Goal: Information Seeking & Learning: Find contact information

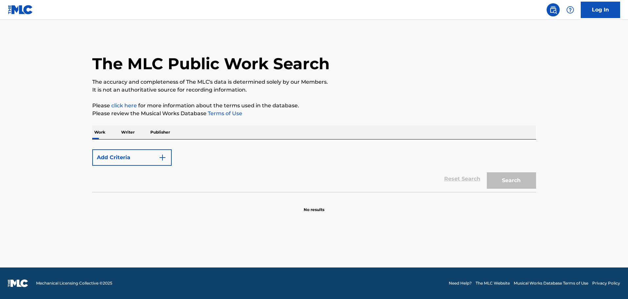
click at [162, 157] on img "Search Form" at bounding box center [163, 158] width 8 height 8
click at [135, 130] on p "Writer" at bounding box center [127, 132] width 17 height 14
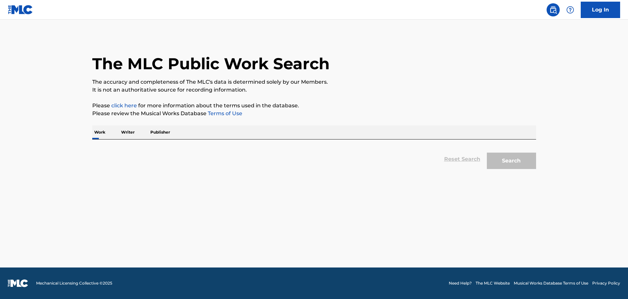
click at [96, 132] on p "Work" at bounding box center [99, 132] width 15 height 14
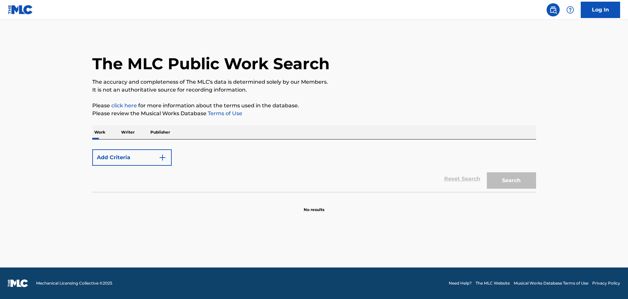
click at [180, 157] on div "Add Criteria" at bounding box center [314, 157] width 444 height 16
click at [218, 167] on div "Reset Search Search" at bounding box center [314, 179] width 444 height 26
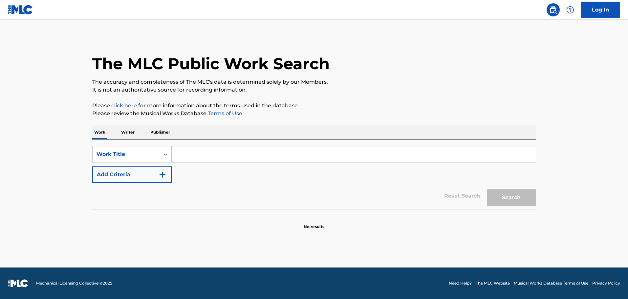
click at [207, 155] on input "Search Form" at bounding box center [354, 154] width 364 height 16
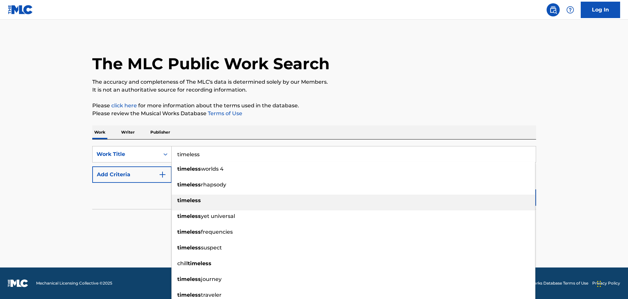
type input "timeless"
click at [176, 195] on div "timeless" at bounding box center [353, 201] width 363 height 12
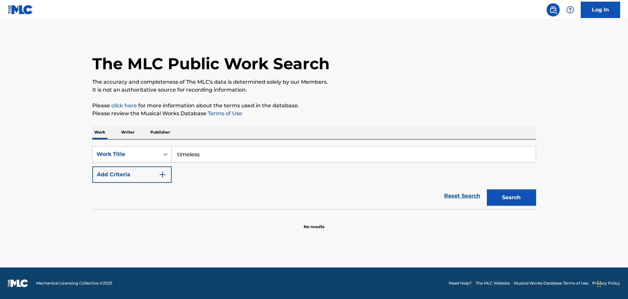
click at [158, 175] on button "Add Criteria" at bounding box center [131, 174] width 79 height 16
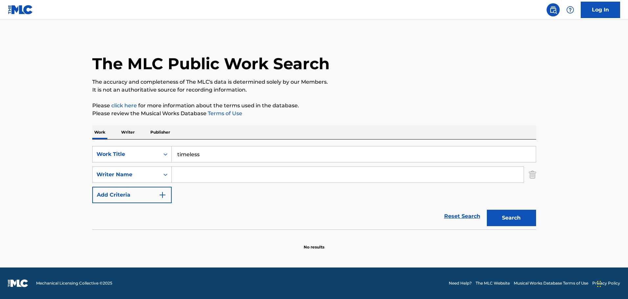
drag, startPoint x: 180, startPoint y: 174, endPoint x: 185, endPoint y: 168, distance: 8.2
click at [180, 173] on input "Search Form" at bounding box center [348, 175] width 352 height 16
type input "pharrell williams"
click at [487, 210] on button "Search" at bounding box center [511, 218] width 49 height 16
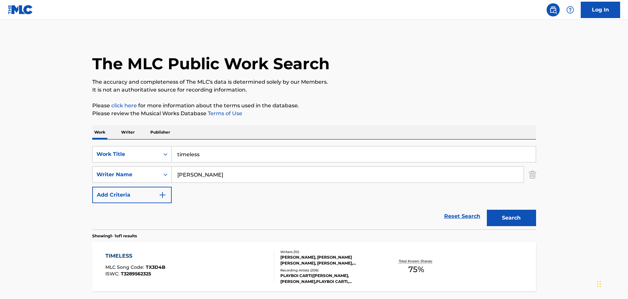
click at [328, 265] on div "ABEL TESFAYE, MARK CARL STOLINSKI WILLIAMS, TARIQ SHARRIEFF, DEAVON PETTY CHISO…" at bounding box center [329, 260] width 99 height 12
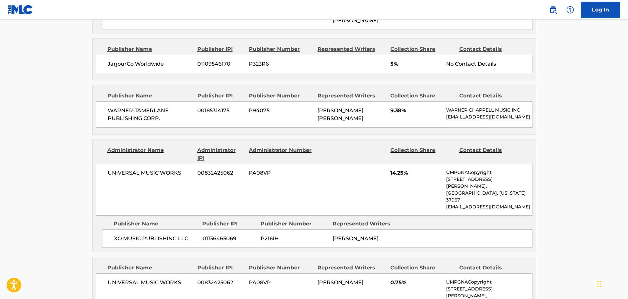
scroll to position [985, 0]
drag, startPoint x: 157, startPoint y: 70, endPoint x: 106, endPoint y: 68, distance: 50.3
click at [106, 68] on div "JarjourCo Worldwide 01109546170 P323R6 5% No Contact Details" at bounding box center [314, 64] width 437 height 18
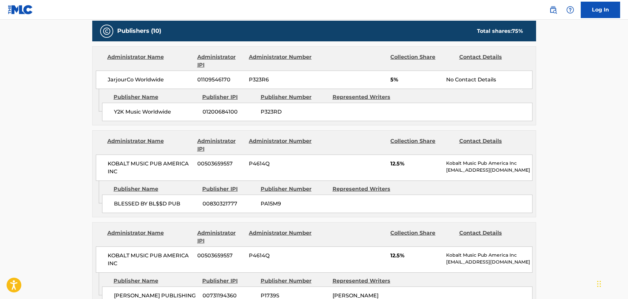
scroll to position [460, 0]
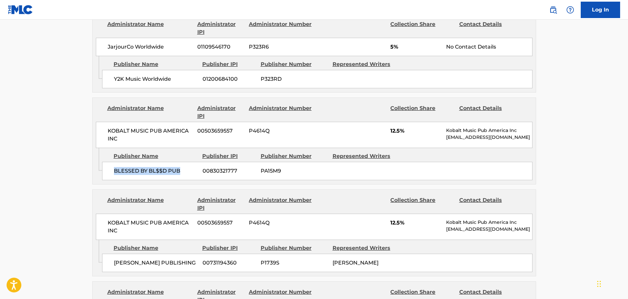
drag, startPoint x: 180, startPoint y: 170, endPoint x: 113, endPoint y: 170, distance: 67.6
click at [113, 170] on div "BLESSED BY BL$$D PUB 00830321777 PA15M9" at bounding box center [317, 171] width 430 height 18
copy span "BLESSED BY BL$$D PUB"
drag, startPoint x: 66, startPoint y: 202, endPoint x: 71, endPoint y: 200, distance: 5.2
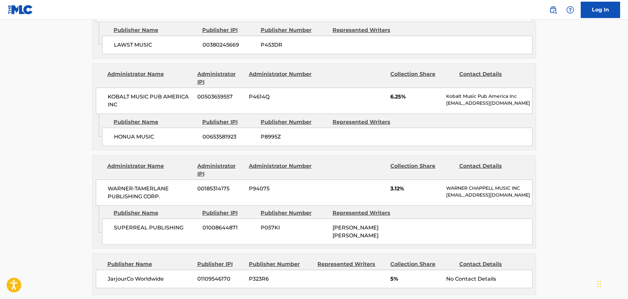
scroll to position [755, 0]
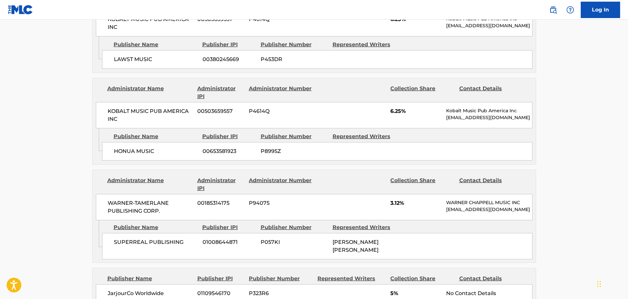
click at [75, 162] on main "< Back to public search results Copy work link TIMELESS Work Detail Member Work…" at bounding box center [314, 40] width 628 height 1552
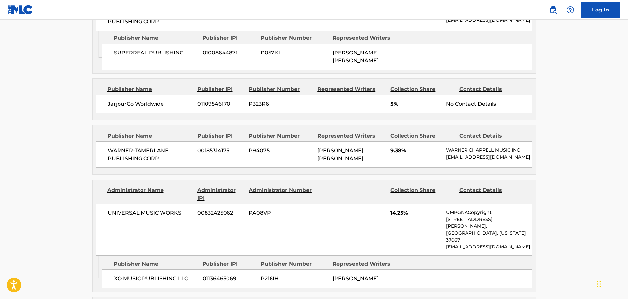
scroll to position [952, 0]
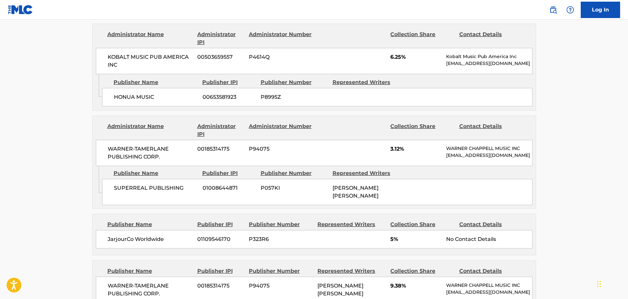
scroll to position [821, 0]
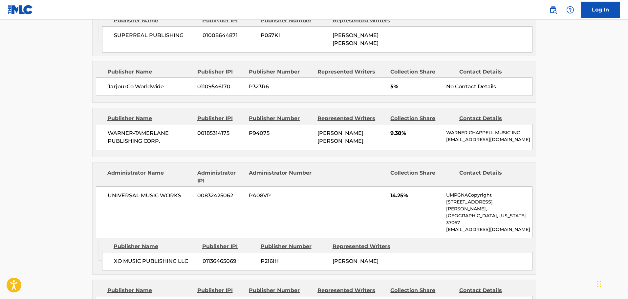
scroll to position [952, 0]
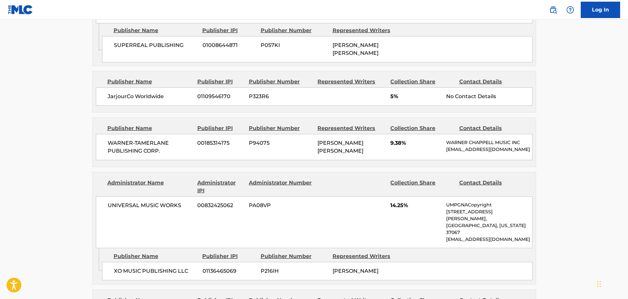
drag, startPoint x: 26, startPoint y: 143, endPoint x: 31, endPoint y: 142, distance: 4.7
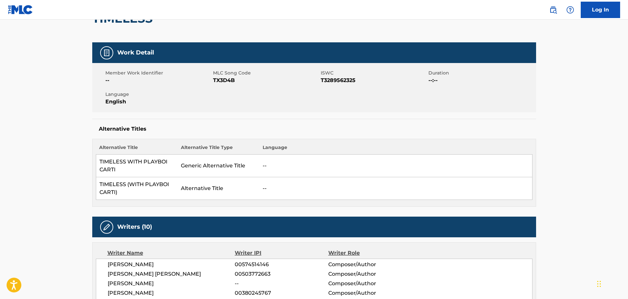
scroll to position [66, 0]
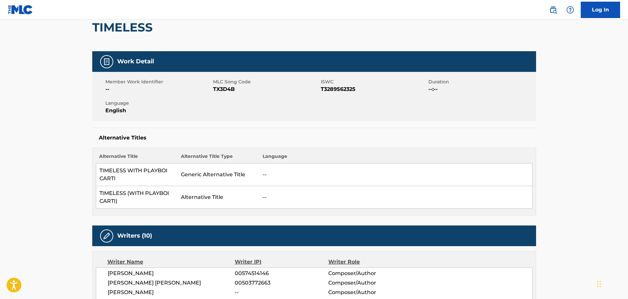
click at [341, 86] on span "T3289562325" at bounding box center [374, 89] width 106 height 8
copy span "T3289562325"
drag, startPoint x: 0, startPoint y: 221, endPoint x: 5, endPoint y: 218, distance: 5.3
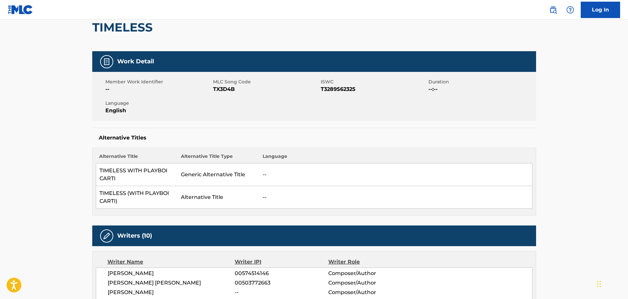
drag, startPoint x: 29, startPoint y: 178, endPoint x: 85, endPoint y: 153, distance: 61.4
click at [440, 40] on div "TIMELESS" at bounding box center [314, 27] width 444 height 48
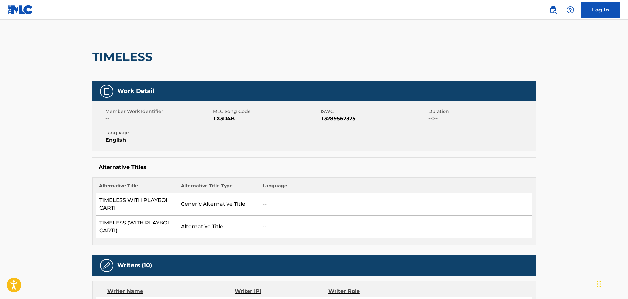
scroll to position [0, 0]
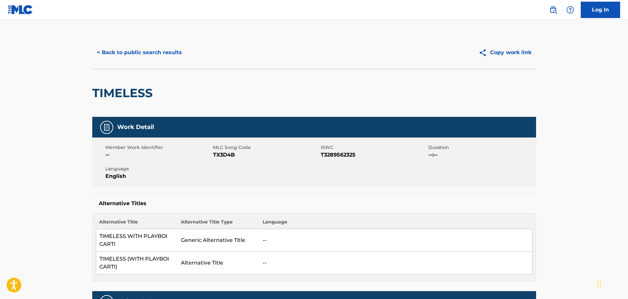
click at [127, 52] on button "< Back to public search results" at bounding box center [139, 52] width 94 height 16
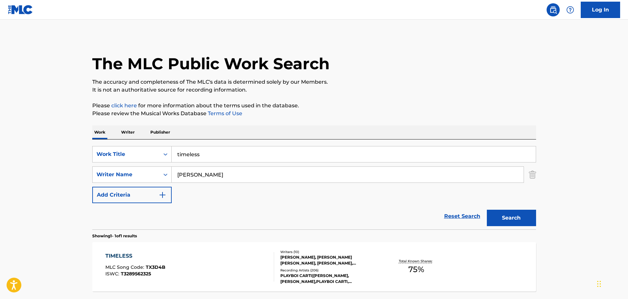
drag, startPoint x: 208, startPoint y: 151, endPoint x: 173, endPoint y: 155, distance: 34.4
click at [173, 155] on input "timeless" at bounding box center [354, 154] width 364 height 16
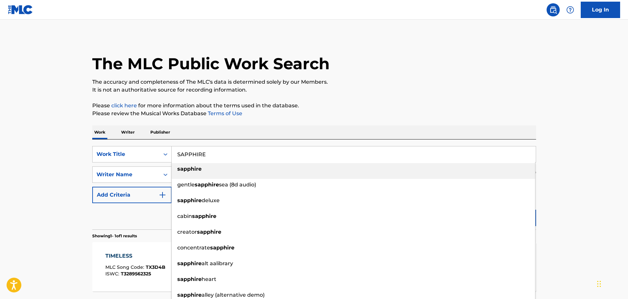
click at [201, 171] on div "sapphire" at bounding box center [353, 169] width 363 height 12
type input "sapphire"
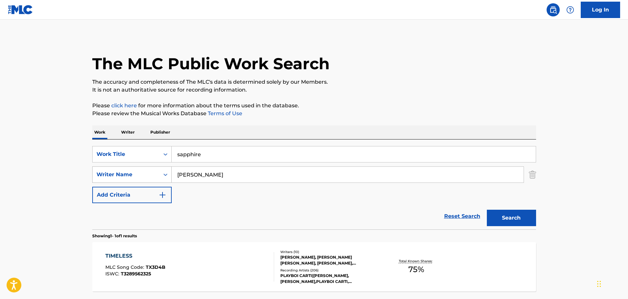
drag, startPoint x: 220, startPoint y: 174, endPoint x: 150, endPoint y: 176, distance: 70.0
click at [150, 176] on div "SearchWithCriteriae7748261-42cf-45d6-916c-7702d471fec6 Writer Name pharrell wil…" at bounding box center [314, 174] width 444 height 16
drag, startPoint x: 220, startPoint y: 178, endPoint x: 148, endPoint y: 174, distance: 72.3
click at [148, 174] on div "SearchWithCriteriae7748261-42cf-45d6-916c-7702d471fec6 Writer Name pharrell wil…" at bounding box center [314, 174] width 444 height 16
type input "SHEERAN"
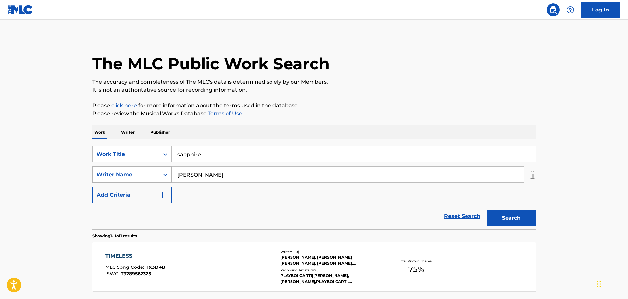
click at [487, 210] on button "Search" at bounding box center [511, 218] width 49 height 16
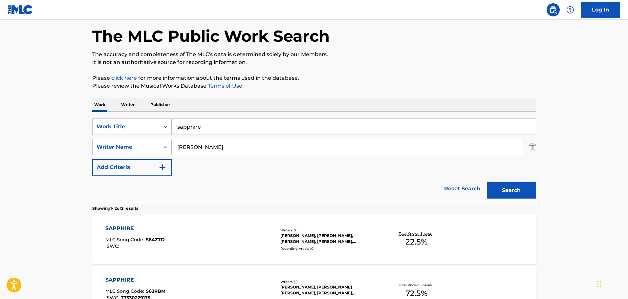
scroll to position [66, 0]
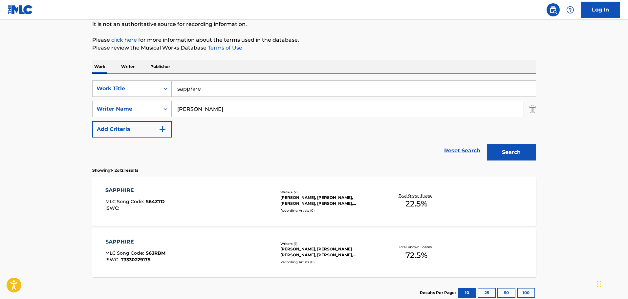
click at [340, 212] on div "Recording Artists ( 0 )" at bounding box center [329, 210] width 99 height 5
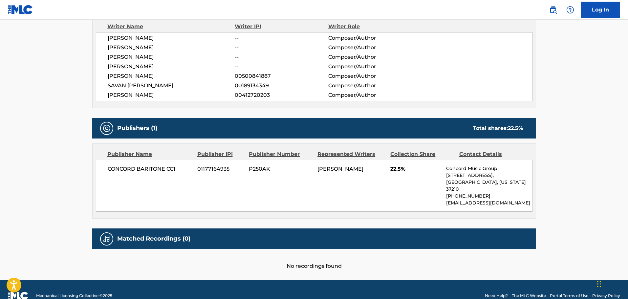
scroll to position [247, 0]
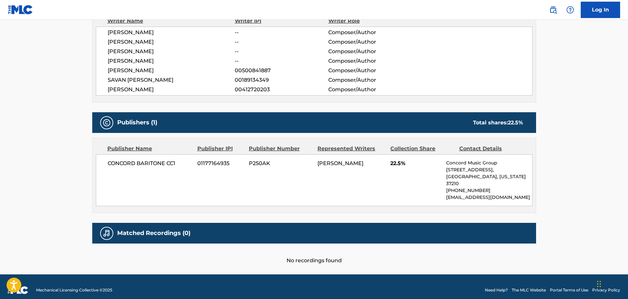
click at [59, 111] on main "< Back to public search results Copy work link SAPPHIRE Work Detail Member Work…" at bounding box center [314, 23] width 628 height 501
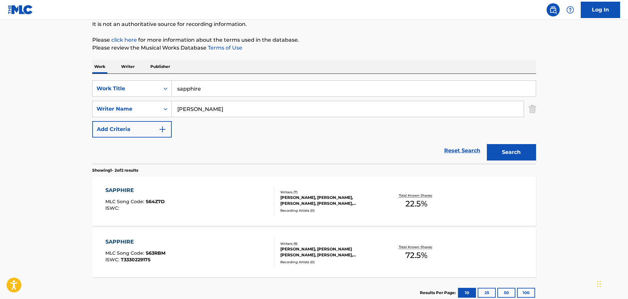
click at [122, 241] on div "SAPPHIRE" at bounding box center [135, 242] width 60 height 8
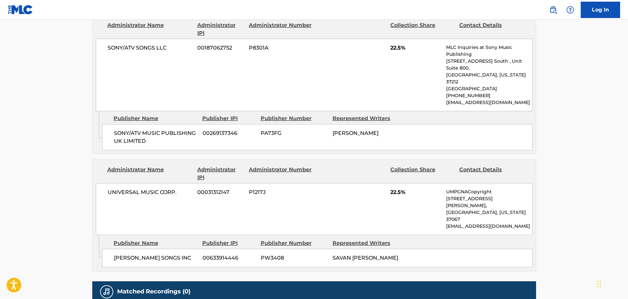
scroll to position [591, 0]
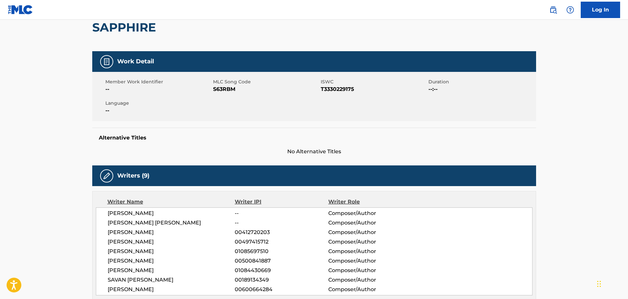
scroll to position [0, 0]
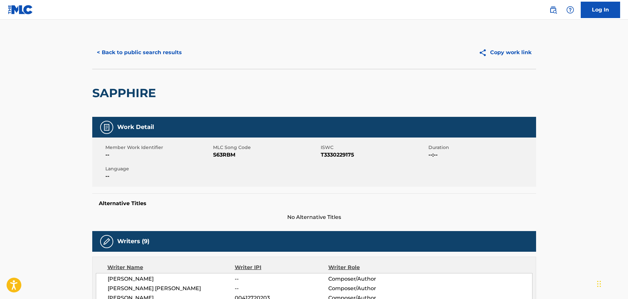
click at [116, 54] on button "< Back to public search results" at bounding box center [139, 52] width 94 height 16
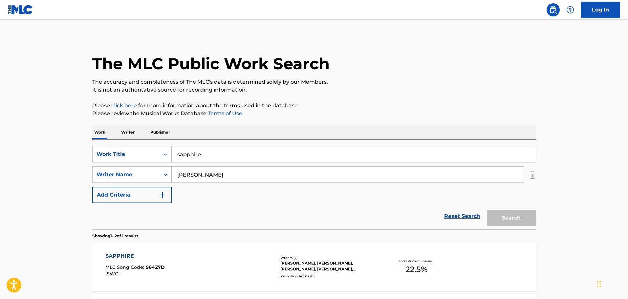
scroll to position [66, 0]
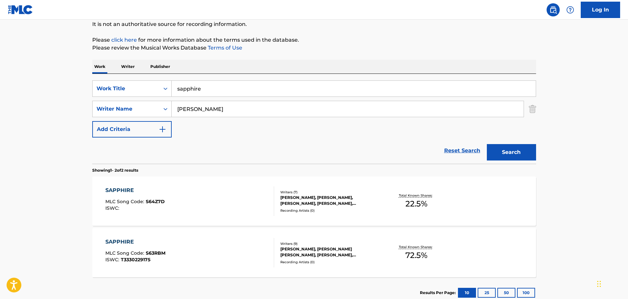
click at [120, 238] on div "SAPPHIRE" at bounding box center [135, 242] width 60 height 8
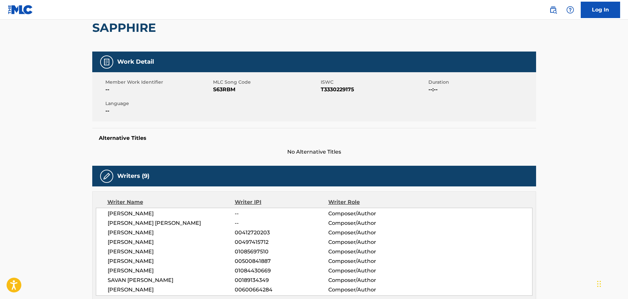
scroll to position [66, 0]
click at [328, 87] on span "T3330229175" at bounding box center [374, 89] width 106 height 8
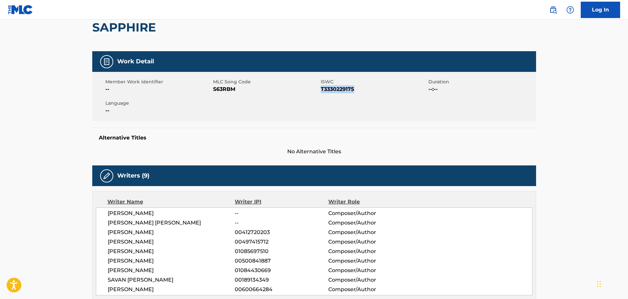
click at [328, 87] on span "T3330229175" at bounding box center [374, 89] width 106 height 8
drag, startPoint x: 328, startPoint y: 87, endPoint x: 346, endPoint y: 91, distance: 18.2
click at [346, 91] on span "T3330229175" at bounding box center [374, 89] width 106 height 8
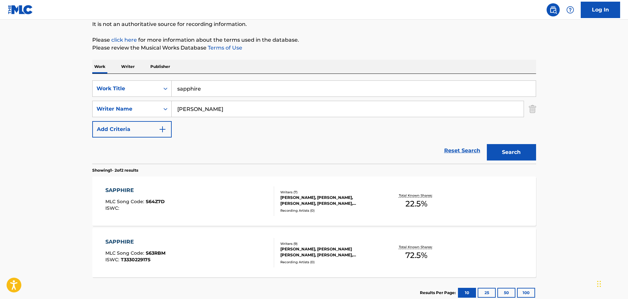
click at [302, 193] on div "Writers ( 7 )" at bounding box center [329, 192] width 99 height 5
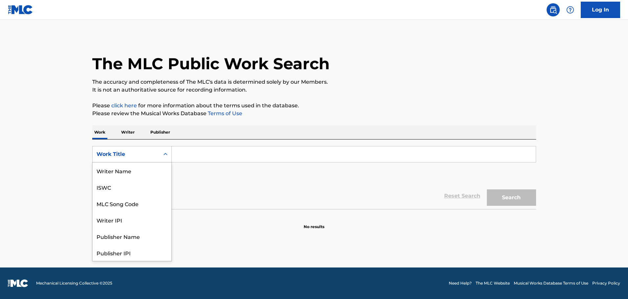
click at [145, 158] on div "Work Title" at bounding box center [126, 154] width 59 height 8
click at [118, 153] on div "Work Title" at bounding box center [126, 154] width 59 height 8
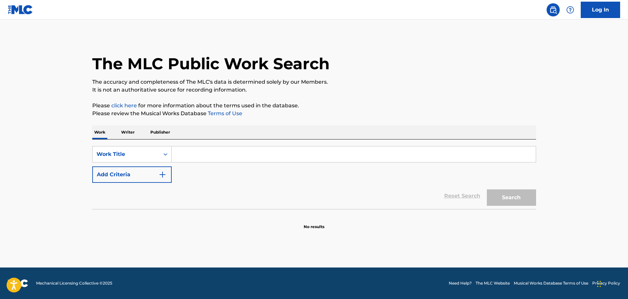
click at [125, 152] on div "Work Title" at bounding box center [126, 154] width 59 height 8
click at [186, 154] on input "Search Form" at bounding box center [354, 154] width 364 height 16
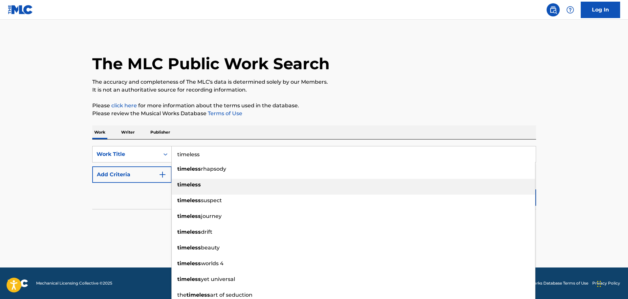
type input "timeless"
click at [180, 181] on div "timeless" at bounding box center [353, 185] width 363 height 12
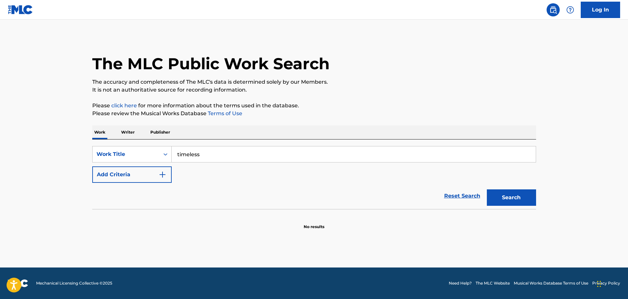
click at [164, 170] on button "Add Criteria" at bounding box center [131, 174] width 79 height 16
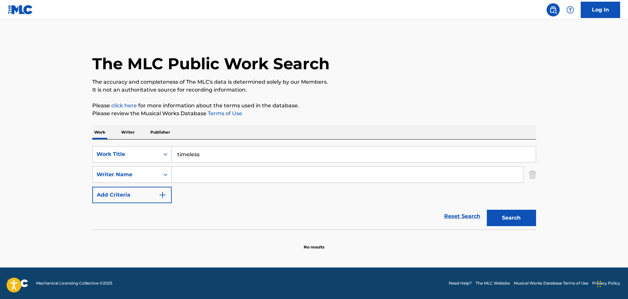
click at [178, 172] on input "Search Form" at bounding box center [348, 175] width 352 height 16
type input "hood"
click at [487, 210] on button "Search" at bounding box center [511, 218] width 49 height 16
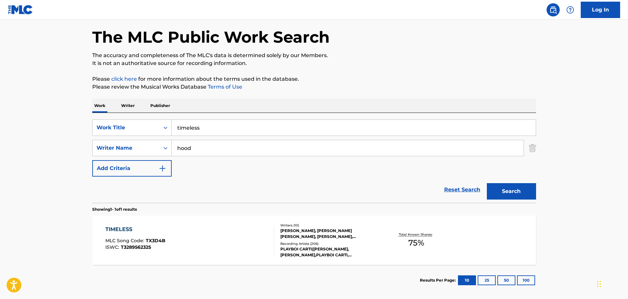
scroll to position [58, 0]
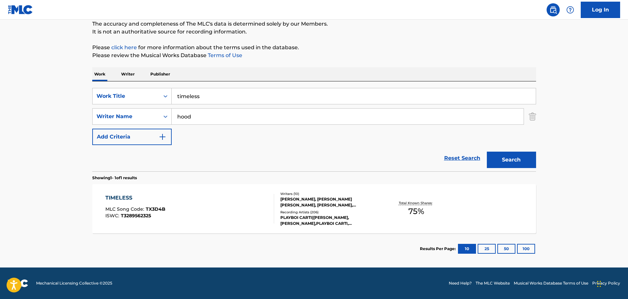
click at [302, 208] on div "ABEL TESFAYE, MARK CARL STOLINSKI WILLIAMS, TARIQ SHARRIEFF, DEAVON PETTY CHISO…" at bounding box center [329, 202] width 99 height 12
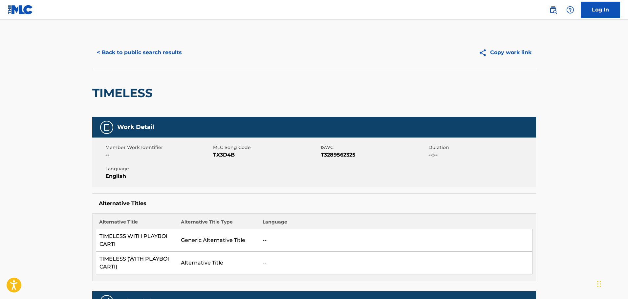
click at [114, 52] on button "< Back to public search results" at bounding box center [139, 52] width 94 height 16
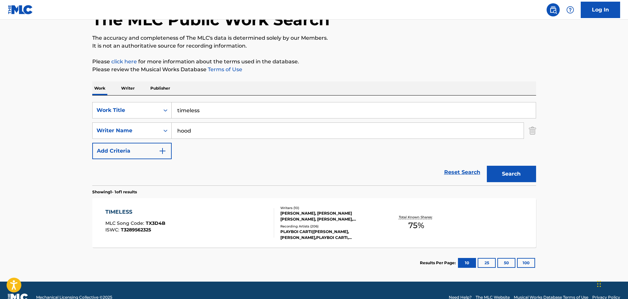
scroll to position [58, 0]
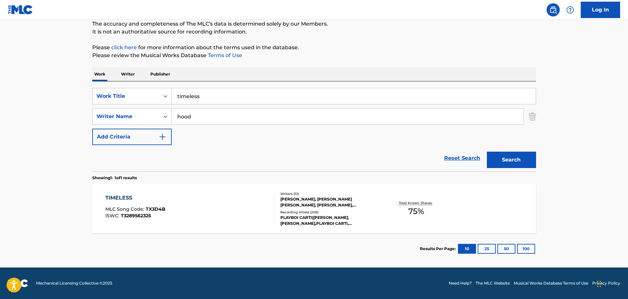
click at [284, 204] on div "ABEL TESFAYE, MARK CARL STOLINSKI WILLIAMS, TARIQ SHARRIEFF, DEAVON PETTY CHISO…" at bounding box center [329, 202] width 99 height 12
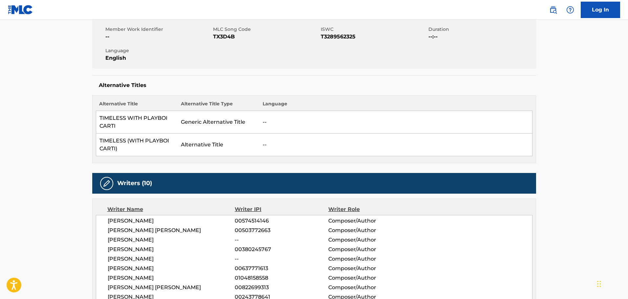
scroll to position [164, 0]
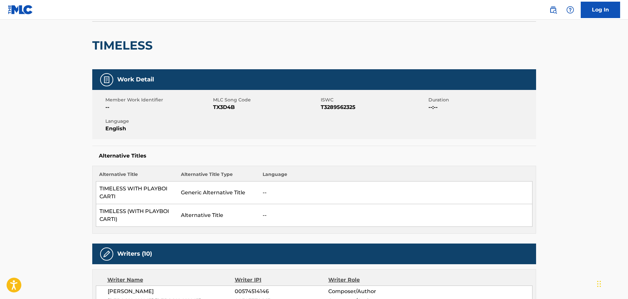
scroll to position [0, 0]
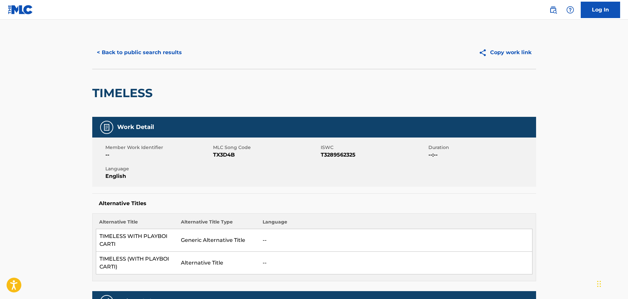
click at [118, 51] on button "< Back to public search results" at bounding box center [139, 52] width 94 height 16
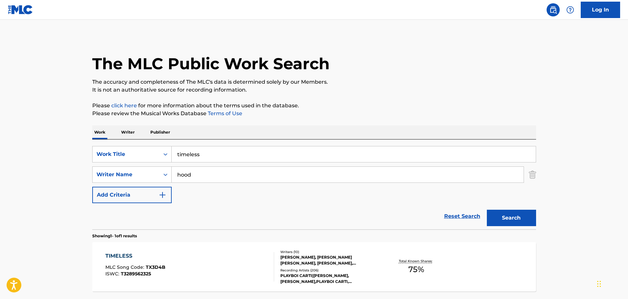
scroll to position [21, 0]
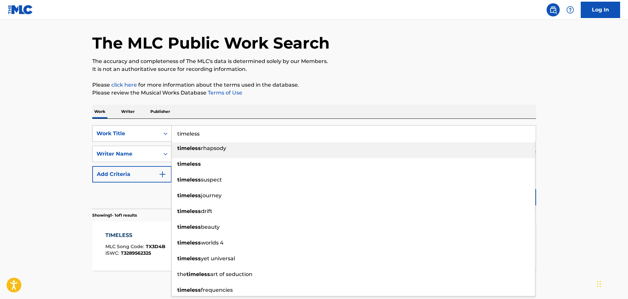
drag, startPoint x: 202, startPoint y: 132, endPoint x: 167, endPoint y: 127, distance: 34.9
click at [167, 128] on div "SearchWithCriteriadd8d2531-99a4-4d29-9ec6-f21e1114b7ef Work Title timeless time…" at bounding box center [314, 133] width 444 height 16
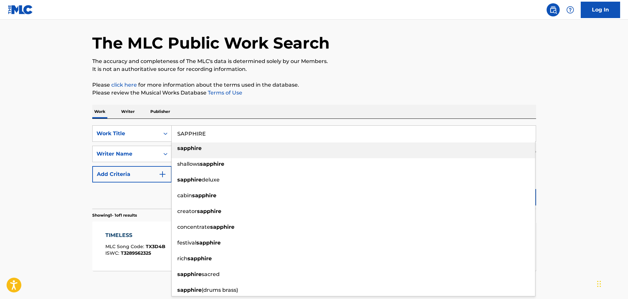
click at [181, 148] on strong "sapphire" at bounding box center [189, 148] width 24 height 6
type input "sapphire"
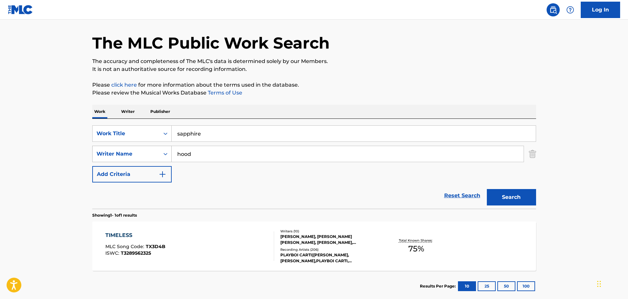
drag, startPoint x: 181, startPoint y: 158, endPoint x: 166, endPoint y: 158, distance: 14.8
click at [166, 158] on div "SearchWithCriteria4dd3451b-7cd1-4e7c-9c28-57ae8fc3f482 Writer Name hood" at bounding box center [314, 154] width 444 height 16
type input "SHEERAN"
click at [487, 189] on button "Search" at bounding box center [511, 197] width 49 height 16
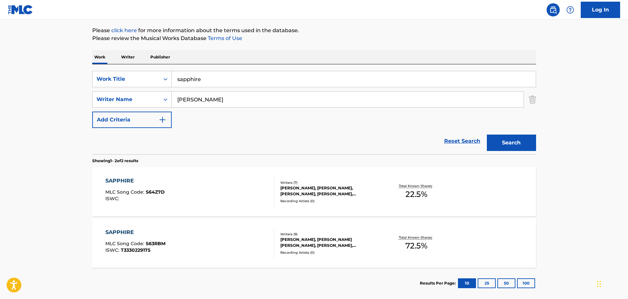
scroll to position [86, 0]
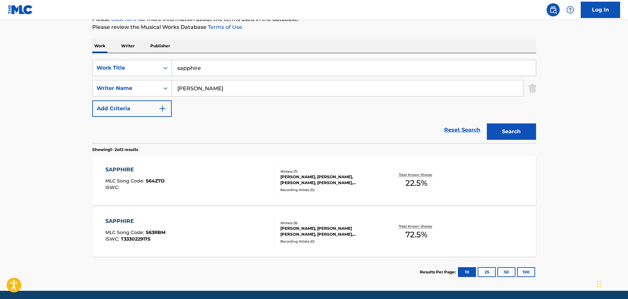
click at [294, 230] on div "ARIJIT SINGH, MCDAID JOHNNY MCDAID JOHNNY, JOHN MCDAID, MAYUR PURI, ARIJIT SING…" at bounding box center [329, 232] width 99 height 12
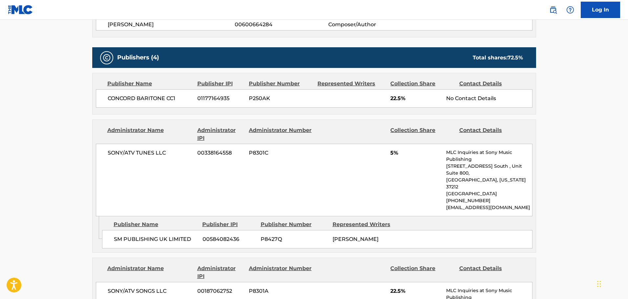
scroll to position [341, 0]
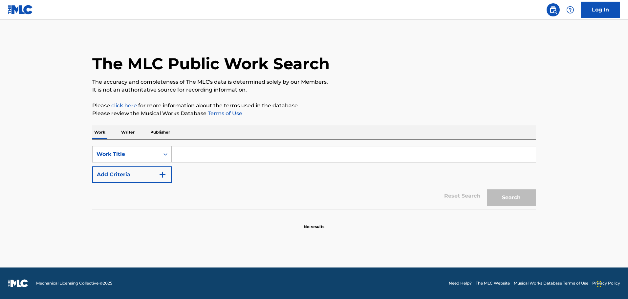
click at [235, 157] on input "Search Form" at bounding box center [354, 154] width 364 height 16
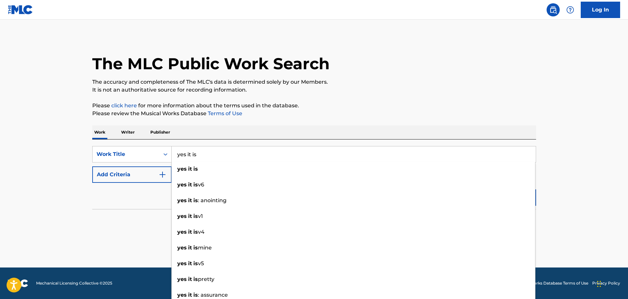
type input "yes it is"
click at [156, 213] on section "No results" at bounding box center [314, 221] width 444 height 17
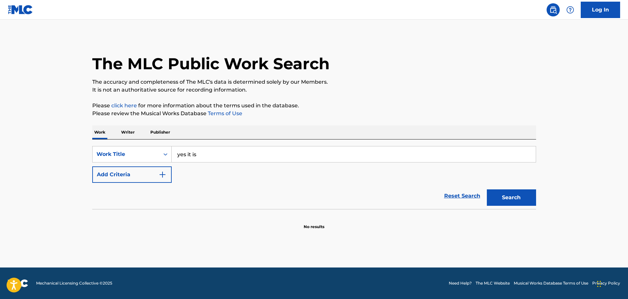
click at [162, 175] on img "Search Form" at bounding box center [163, 175] width 8 height 8
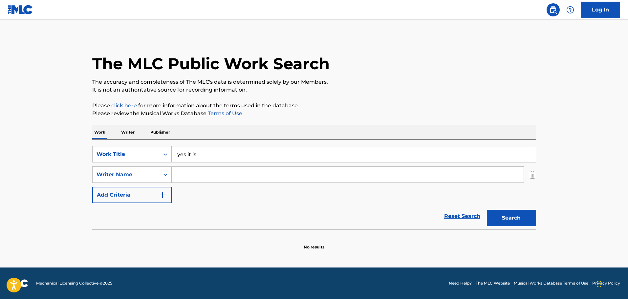
click at [182, 174] on input "Search Form" at bounding box center [348, 175] width 352 height 16
type input "leon thomas"
click at [487, 210] on button "Search" at bounding box center [511, 218] width 49 height 16
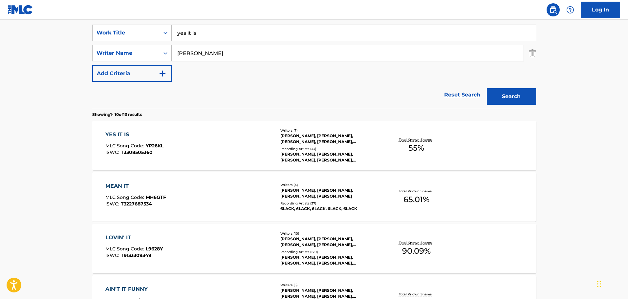
scroll to position [131, 0]
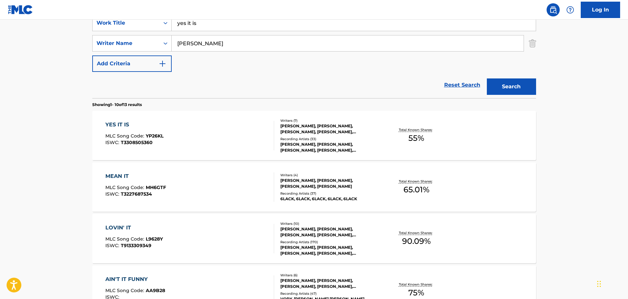
click at [298, 129] on div "LEON THOMAS, JEHREEUS LAZARO, MIKE HECTOR, ALI PRAWL, RODNEY JONES JR., PETER J…" at bounding box center [329, 129] width 99 height 12
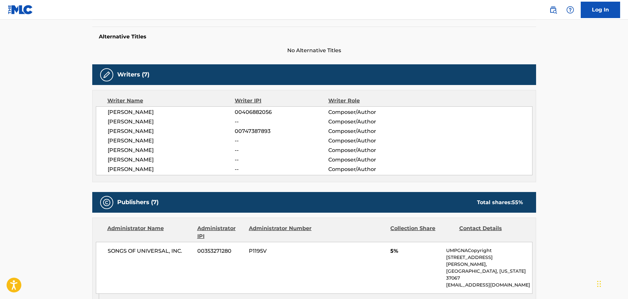
scroll to position [164, 0]
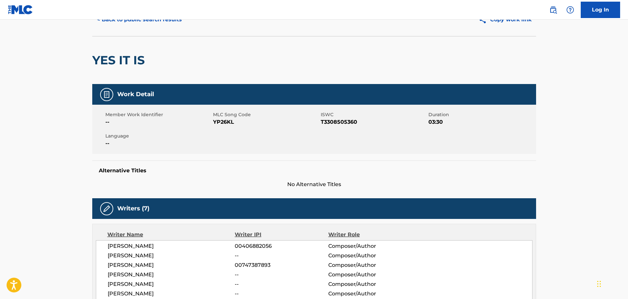
scroll to position [0, 0]
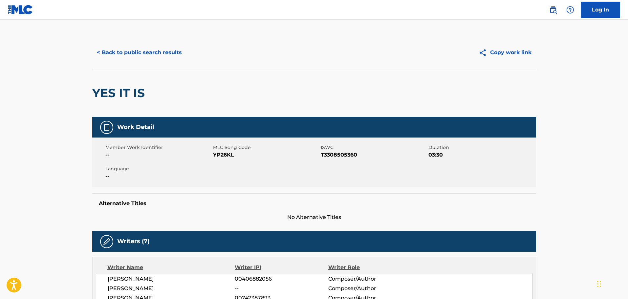
click at [127, 49] on button "< Back to public search results" at bounding box center [139, 52] width 94 height 16
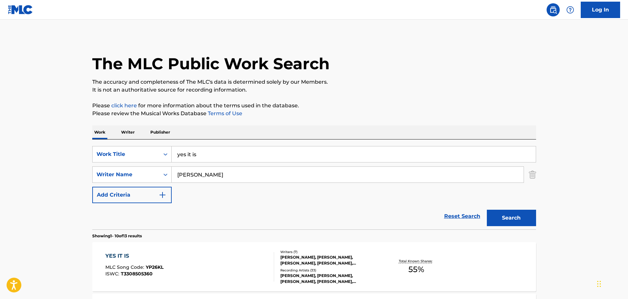
scroll to position [131, 0]
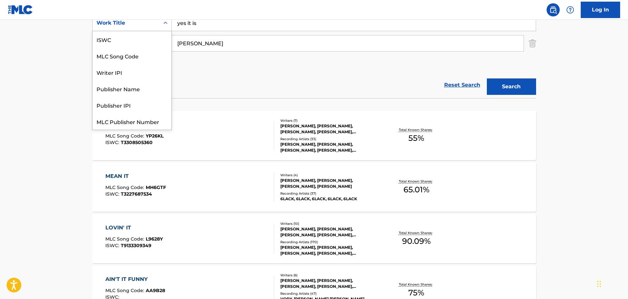
click at [163, 23] on icon "Search Form" at bounding box center [165, 23] width 7 height 7
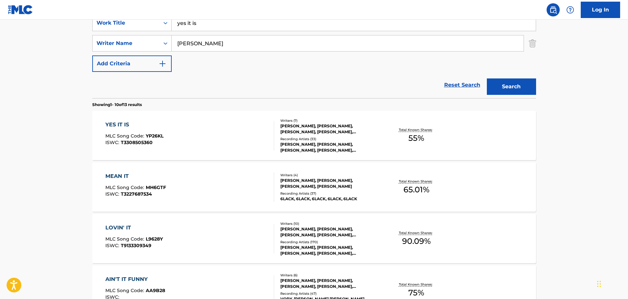
click at [176, 81] on div "Reset Search Search" at bounding box center [314, 85] width 444 height 26
drag, startPoint x: 209, startPoint y: 41, endPoint x: 174, endPoint y: 41, distance: 35.1
click at [175, 41] on input "leon thomas" at bounding box center [348, 43] width 352 height 16
type input "jaurice stedman banks"
drag, startPoint x: 202, startPoint y: 23, endPoint x: 176, endPoint y: 23, distance: 25.6
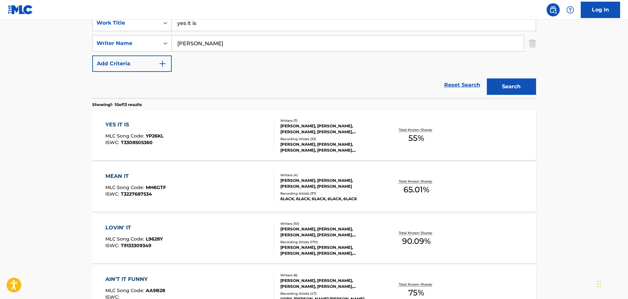
click at [176, 23] on input "yes it is" at bounding box center [354, 23] width 364 height 16
type input "\"
click at [487, 78] on button "Search" at bounding box center [511, 86] width 49 height 16
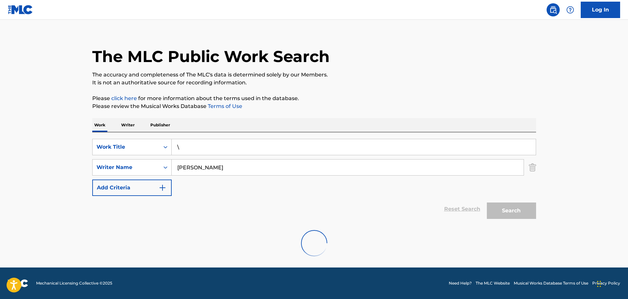
scroll to position [0, 0]
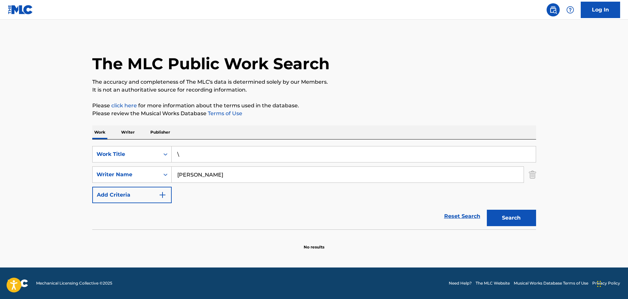
click at [214, 149] on input "\" at bounding box center [354, 154] width 364 height 16
drag, startPoint x: 215, startPoint y: 168, endPoint x: 161, endPoint y: 162, distance: 54.3
click at [161, 162] on div "SearchWithCriteriabb124a7b-b1d5-4e87-bca9-548794faf089 Work Title SearchWithCri…" at bounding box center [314, 174] width 444 height 57
drag, startPoint x: 210, startPoint y: 173, endPoint x: 168, endPoint y: 172, distance: 41.7
click at [168, 172] on div "SearchWithCriteriaae72b4f9-9d89-4752-a8c5-3b69335e4943 Writer Name jarius banks" at bounding box center [314, 174] width 444 height 16
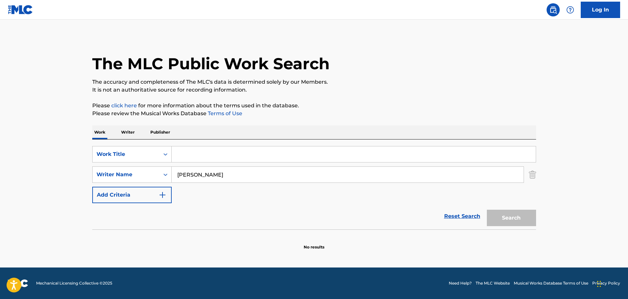
click at [192, 173] on input "jarius banks" at bounding box center [348, 175] width 352 height 16
drag, startPoint x: 194, startPoint y: 175, endPoint x: 161, endPoint y: 175, distance: 33.5
click at [161, 175] on div "SearchWithCriteriaae72b4f9-9d89-4752-a8c5-3b69335e4943 Writer Name jariuse banks" at bounding box center [314, 174] width 444 height 16
type input "jariuce banks"
drag, startPoint x: 222, startPoint y: 175, endPoint x: 160, endPoint y: 168, distance: 62.0
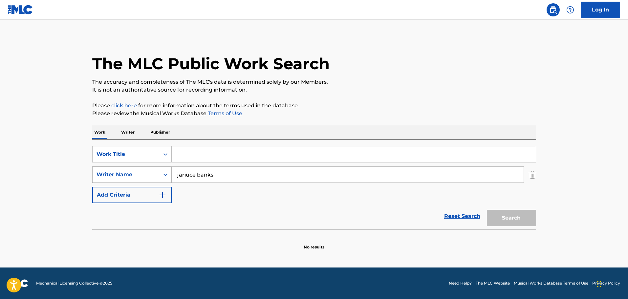
click at [160, 168] on div "SearchWithCriteriaae72b4f9-9d89-4752-a8c5-3b69335e4943 Writer Name jariuce banks" at bounding box center [314, 174] width 444 height 16
click at [190, 155] on input "Search Form" at bounding box center [354, 154] width 364 height 16
type input "broke as fuck"
click at [517, 219] on button "Search" at bounding box center [511, 218] width 49 height 16
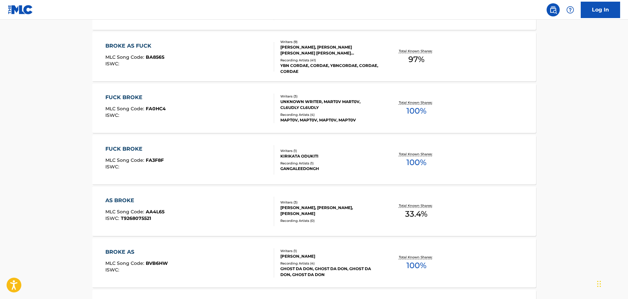
scroll to position [361, 0]
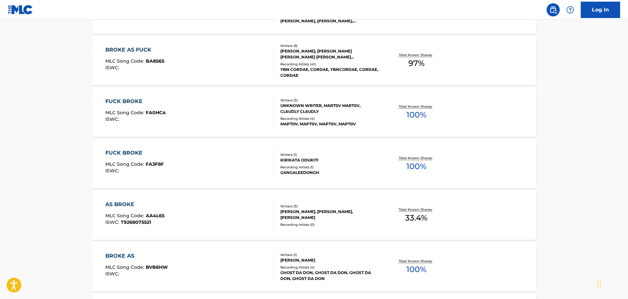
click at [313, 55] on div "DAVID BIRAL, DENZEL MICHAEL AKIL BAPTISTE, DARIAN JOSHUA GARCIA, RUSSELL JAMES …" at bounding box center [329, 54] width 99 height 12
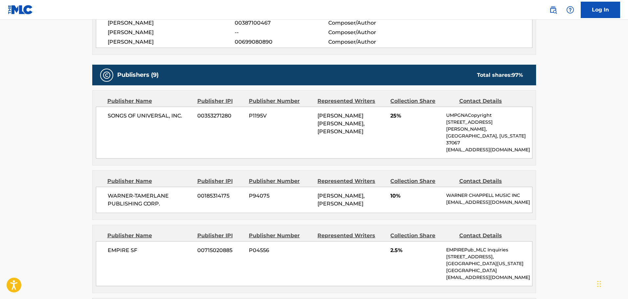
scroll to position [233, 0]
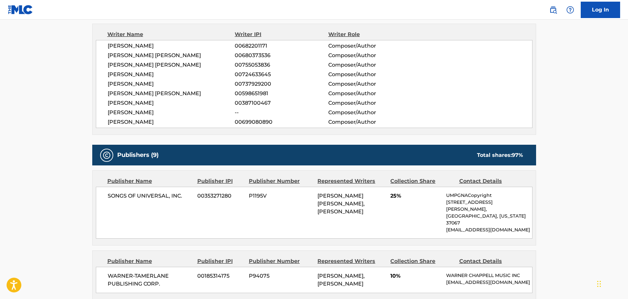
click at [240, 82] on span "00737929200" at bounding box center [281, 84] width 93 height 8
copy span "00737929200"
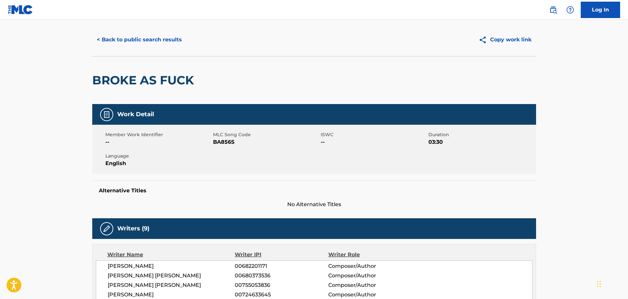
scroll to position [0, 0]
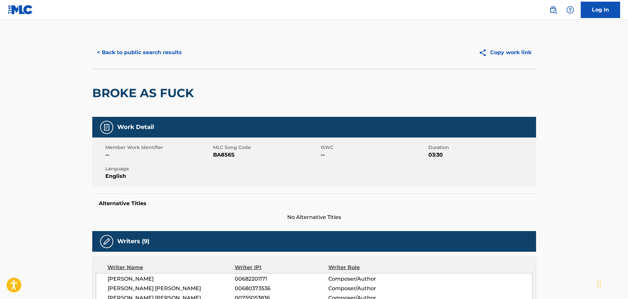
click at [107, 50] on button "< Back to public search results" at bounding box center [139, 52] width 94 height 16
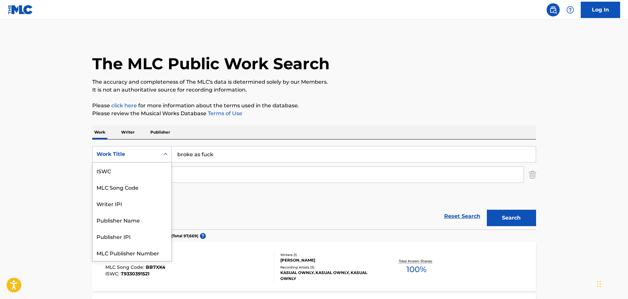
click at [169, 149] on div "Search Form" at bounding box center [166, 154] width 12 height 12
click at [129, 187] on div "Writer IPI" at bounding box center [132, 187] width 79 height 16
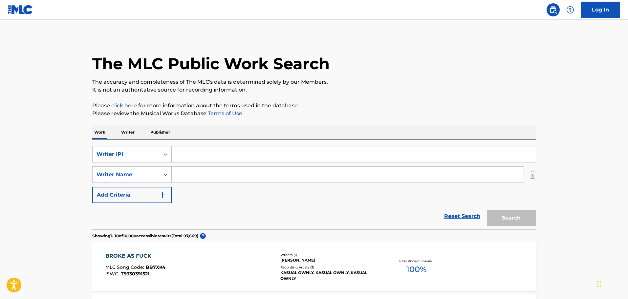
click at [192, 155] on input "Search Form" at bounding box center [354, 154] width 364 height 16
paste input "00737929200"
type input "00737929200"
click at [487, 210] on button "Search" at bounding box center [511, 218] width 49 height 16
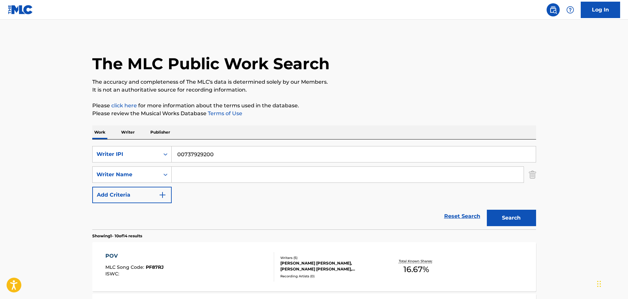
click at [309, 266] on div "JOHN STEVEN MCGEE, JARIUCE BANKS, SERAYAH RANEE MCNEILL, JOSHUA PARKER, INCONNU…" at bounding box center [329, 266] width 99 height 12
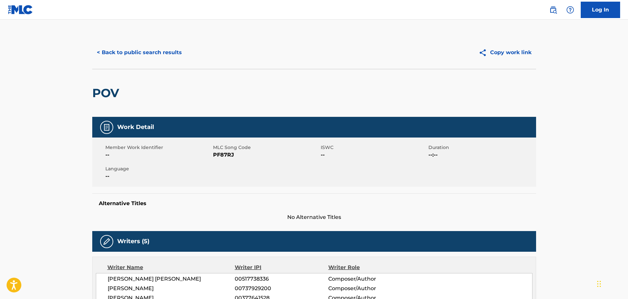
click at [115, 54] on button "< Back to public search results" at bounding box center [139, 52] width 94 height 16
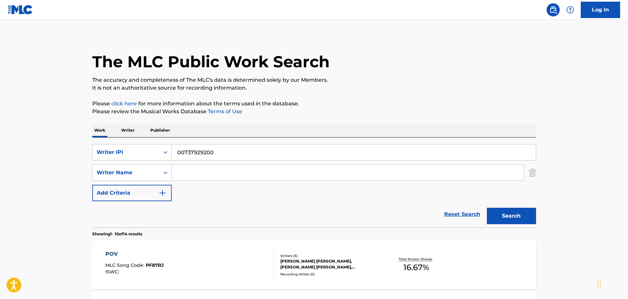
scroll to position [164, 0]
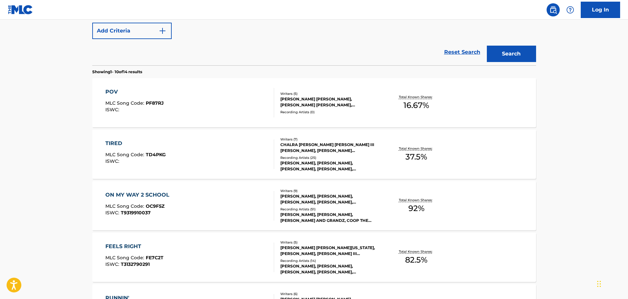
click at [316, 153] on div "CHALRA JEAN NICHELLE WARMLEY, LAMAR III TURNER, JONATHAN CHRISTIAN HOOD, JOSHUA…" at bounding box center [329, 148] width 99 height 12
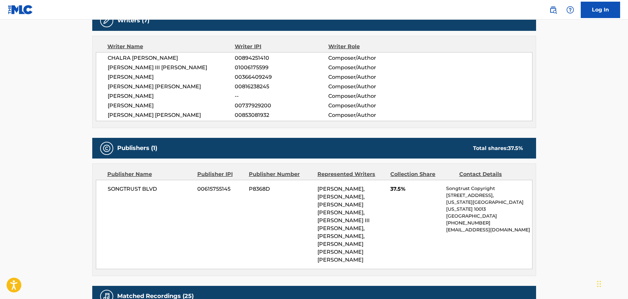
scroll to position [263, 0]
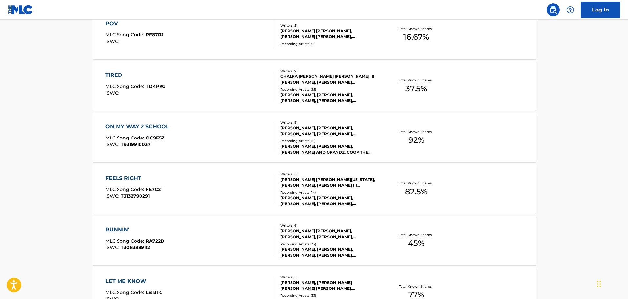
scroll to position [234, 0]
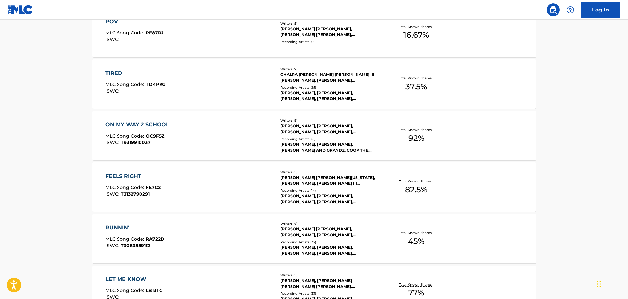
click at [299, 152] on div "DAVE EAST, DAVE EAST, BUDA AND GRANDZ, COOP THE TRUTH, WISPONER, ALIST FAME, JU…" at bounding box center [329, 148] width 99 height 12
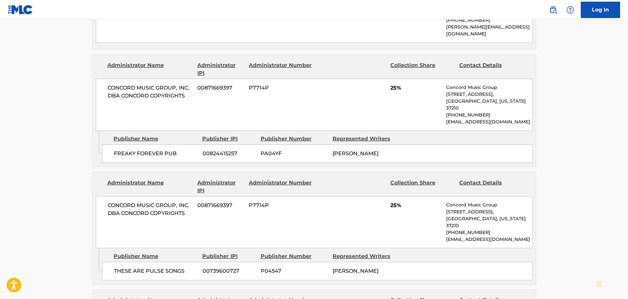
scroll to position [558, 0]
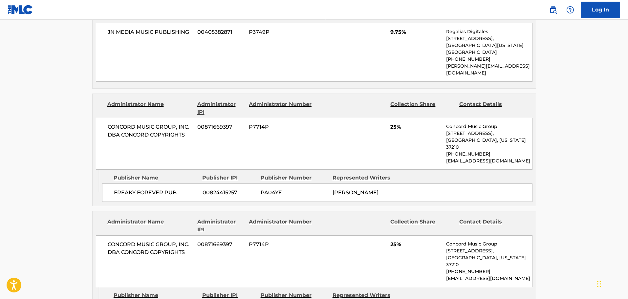
scroll to position [272, 0]
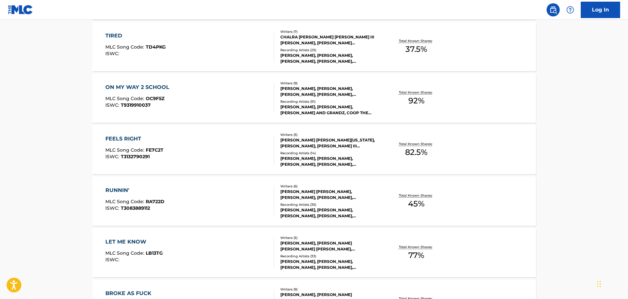
click at [311, 150] on div "Writers ( 5 ) WILLIAM BOOKER WASHINGTON, JARIUCE BANKS, SKYE MORALES, LAMAR III…" at bounding box center [326, 149] width 105 height 35
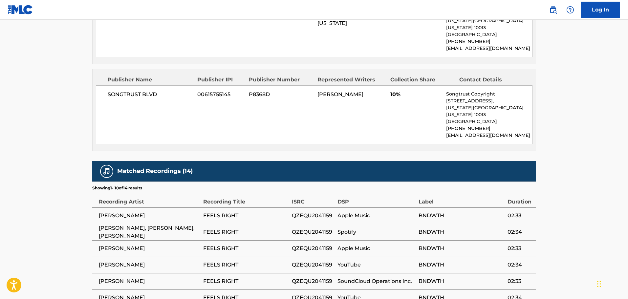
scroll to position [460, 0]
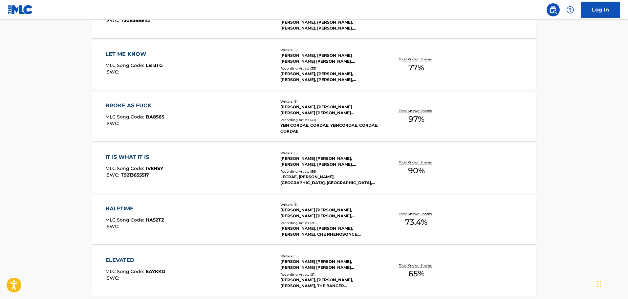
scroll to position [309, 0]
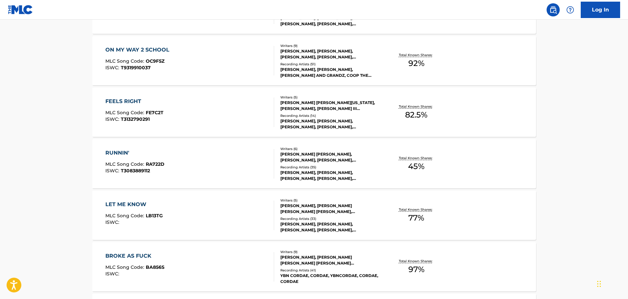
click at [311, 151] on div "JOSHUA ORLANDO WATERS, RYAN CONNELLY, CHRISTIAN ISRAEL MOMBRU, TROY REDD, JARIU…" at bounding box center [329, 157] width 99 height 12
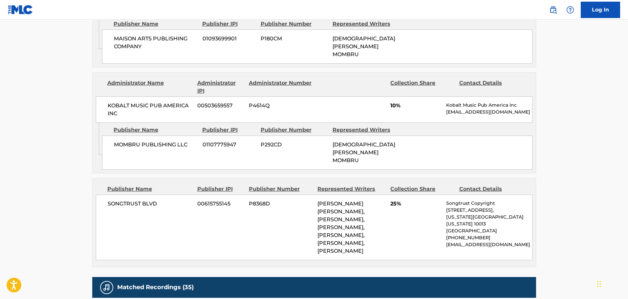
scroll to position [460, 0]
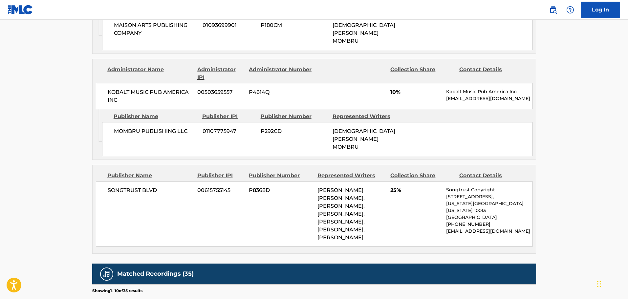
scroll to position [347, 0]
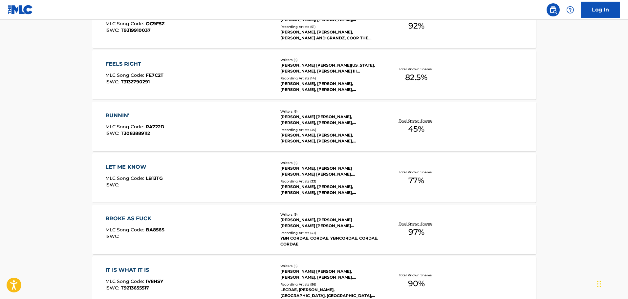
drag, startPoint x: 48, startPoint y: 108, endPoint x: 53, endPoint y: 102, distance: 7.5
click at [48, 108] on main "The MLC Public Work Search The accuracy and completeness of The MLC's data is d…" at bounding box center [314, 59] width 628 height 773
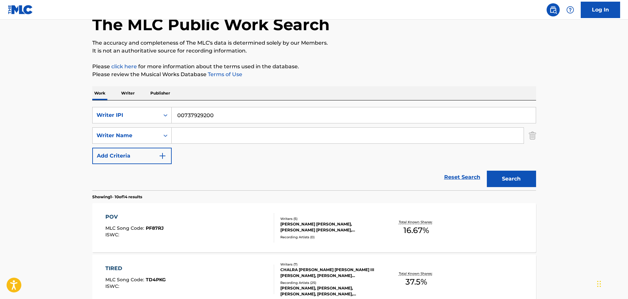
scroll to position [0, 0]
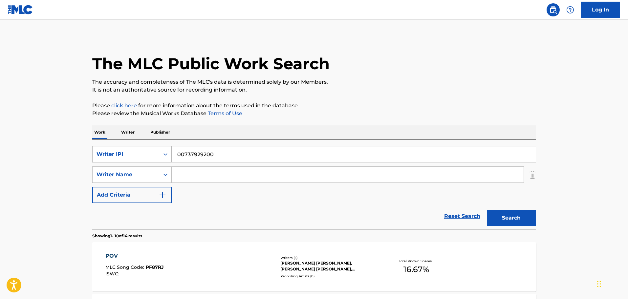
drag, startPoint x: 197, startPoint y: 151, endPoint x: 166, endPoint y: 150, distance: 30.2
click at [166, 150] on div "SearchWithCriteriab7b05835-900a-4e15-8747-5974a3a0713a Writer IPI 00737929200" at bounding box center [314, 154] width 444 height 16
click at [148, 149] on div "Writer IPI" at bounding box center [126, 154] width 67 height 12
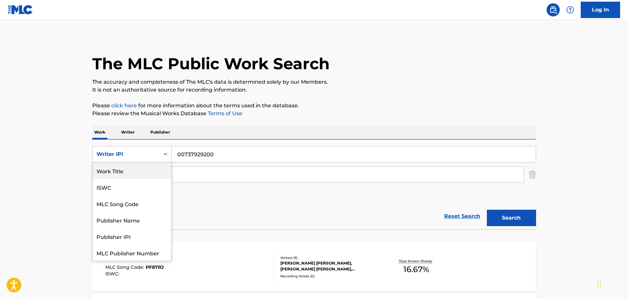
click at [140, 170] on div "Work Title" at bounding box center [132, 171] width 79 height 16
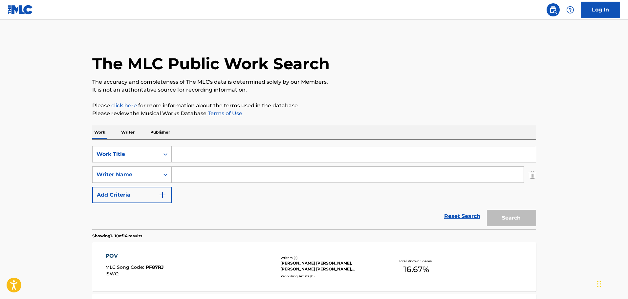
click at [215, 156] on input "Search Form" at bounding box center [354, 154] width 364 height 16
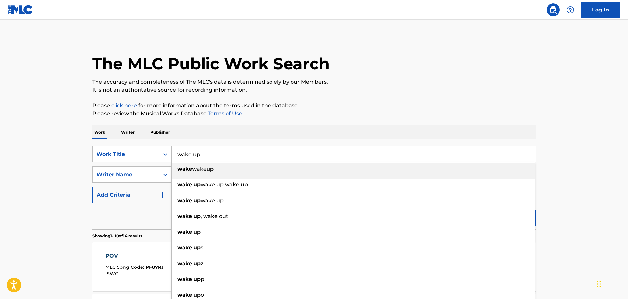
type input "wake up"
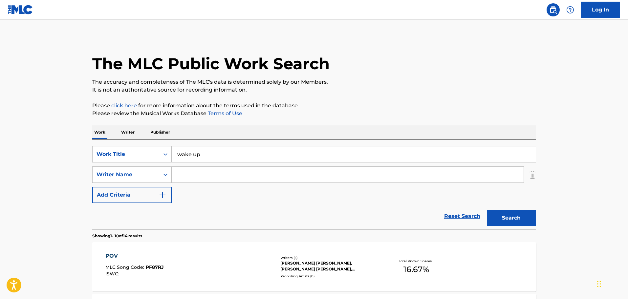
drag, startPoint x: 5, startPoint y: 160, endPoint x: 35, endPoint y: 159, distance: 29.9
click at [179, 169] on input "Search Form" at bounding box center [348, 175] width 352 height 16
type input "reynolds"
click at [487, 210] on button "Search" at bounding box center [511, 218] width 49 height 16
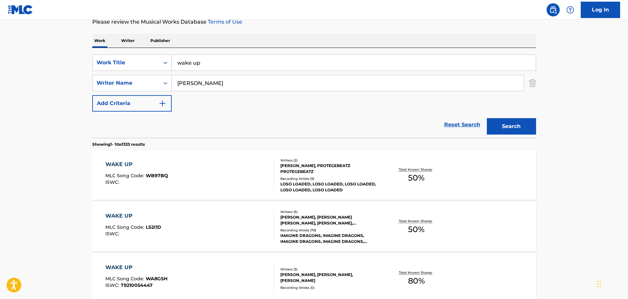
scroll to position [164, 0]
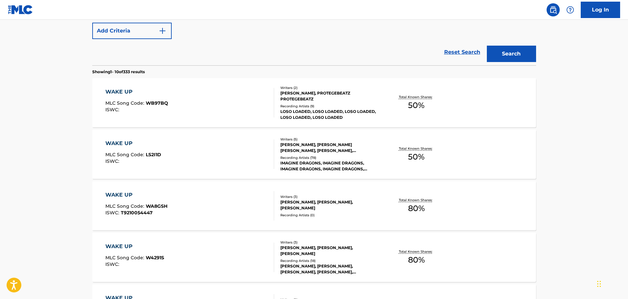
click at [321, 147] on div "BENJAMIN ARTHUR MCKEE, DANIEL COULTER REYNOLDS, DANIEL WAYNE SERMON, ROBIN LENN…" at bounding box center [329, 148] width 99 height 12
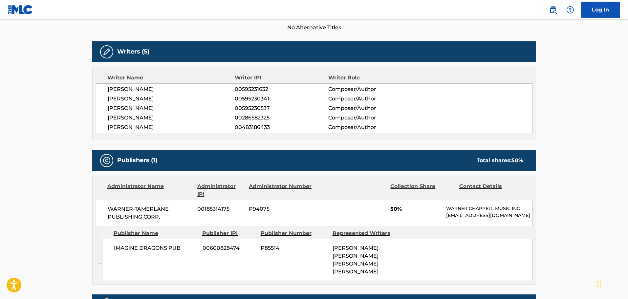
scroll to position [263, 0]
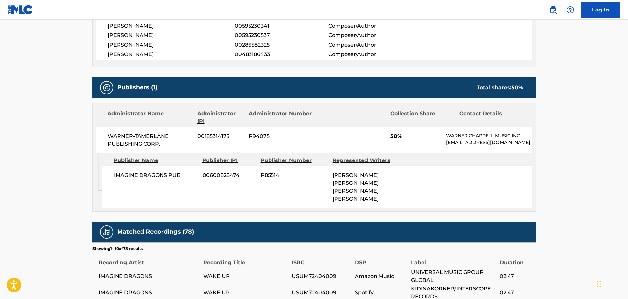
drag, startPoint x: 74, startPoint y: 133, endPoint x: 75, endPoint y: 129, distance: 3.6
click at [74, 133] on main "< Back to public search results Copy work link WAKE UP Work Detail Member Work …" at bounding box center [314, 112] width 628 height 710
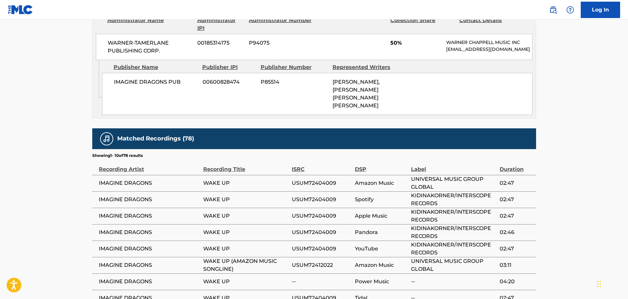
scroll to position [361, 0]
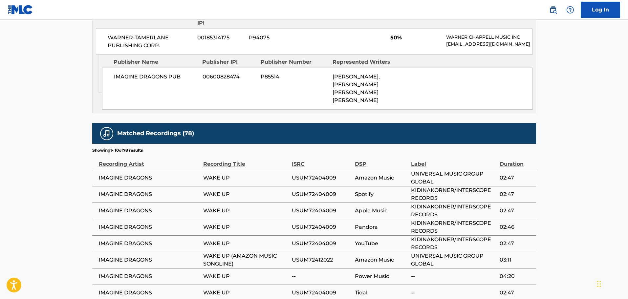
click at [67, 165] on main "< Back to public search results Copy work link WAKE UP Work Detail Member Work …" at bounding box center [314, 14] width 628 height 710
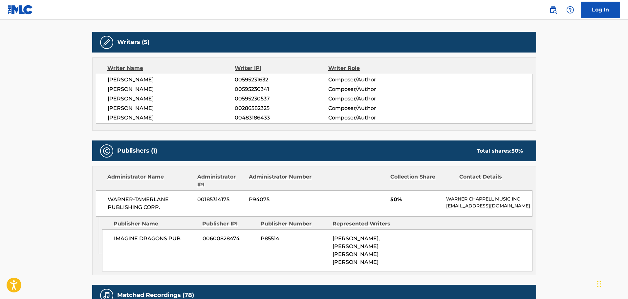
scroll to position [131, 0]
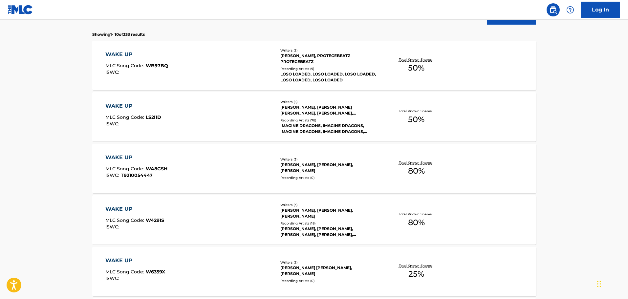
scroll to position [169, 0]
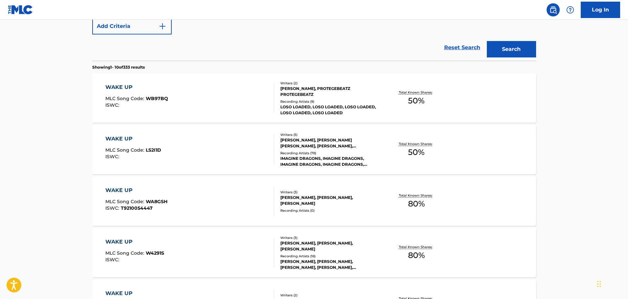
click at [64, 173] on main "The MLC Public Work Search The accuracy and completeness of The MLC's data is d…" at bounding box center [314, 237] width 628 height 773
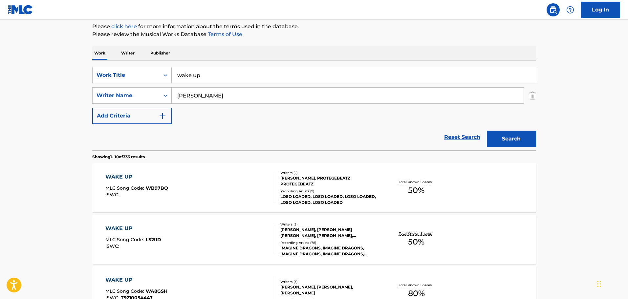
scroll to position [0, 0]
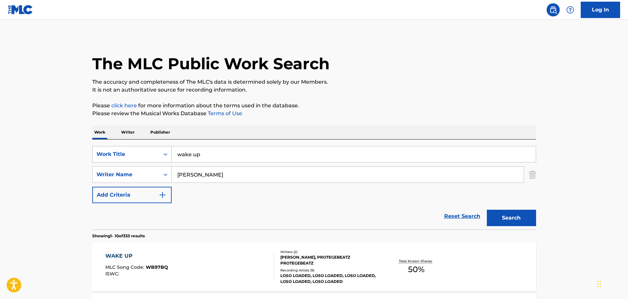
drag, startPoint x: 203, startPoint y: 154, endPoint x: 168, endPoint y: 148, distance: 34.9
click at [168, 148] on div "SearchWithCriteria68b1ccb1-2a27-4d28-9e47-38f887a62595 Work Title wake up" at bounding box center [314, 154] width 444 height 16
type input "a"
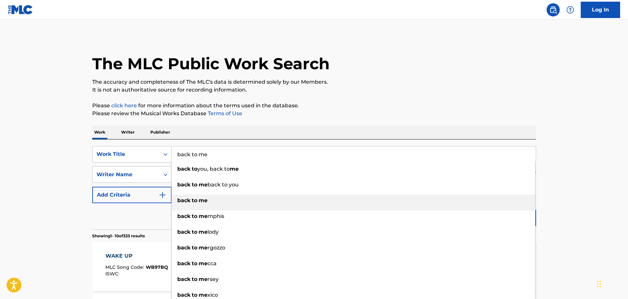
type input "back to me"
drag, startPoint x: 182, startPoint y: 199, endPoint x: 194, endPoint y: 187, distance: 17.4
click at [182, 199] on strong "back" at bounding box center [183, 200] width 13 height 6
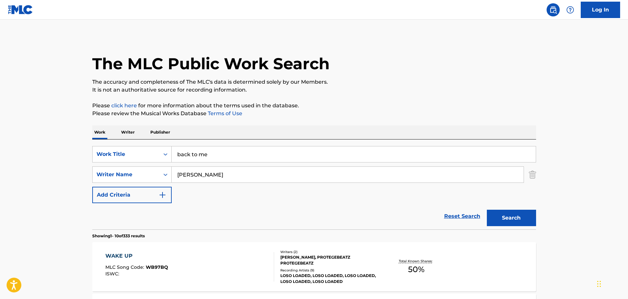
drag, startPoint x: 195, startPoint y: 174, endPoint x: 176, endPoint y: 173, distance: 19.4
click at [176, 174] on input "reynolds" at bounding box center [348, 175] width 352 height 16
click at [188, 176] on input "Search Form" at bounding box center [348, 175] width 352 height 16
type input "edward james"
click at [487, 210] on button "Search" at bounding box center [511, 218] width 49 height 16
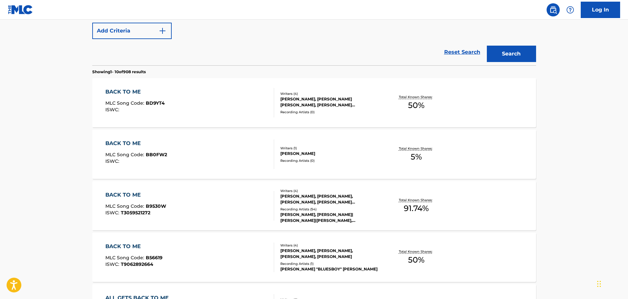
scroll to position [197, 0]
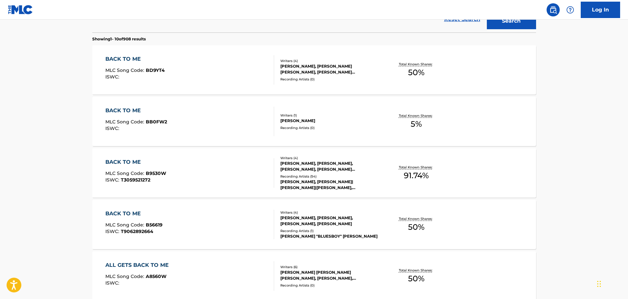
click at [312, 69] on div "EDWARD JAMES, JOSHUA DAVID CONWAY, JESSE DAVID PERLMAN, MARIA ZARDOYA" at bounding box center [329, 69] width 99 height 12
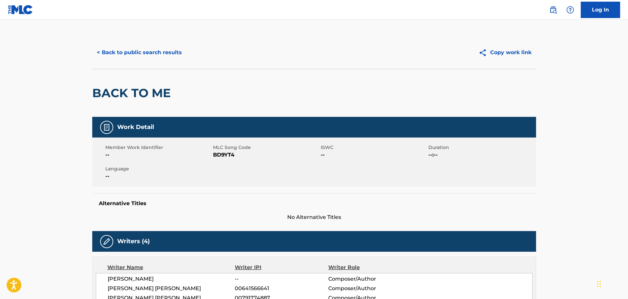
click at [146, 50] on button "< Back to public search results" at bounding box center [139, 52] width 94 height 16
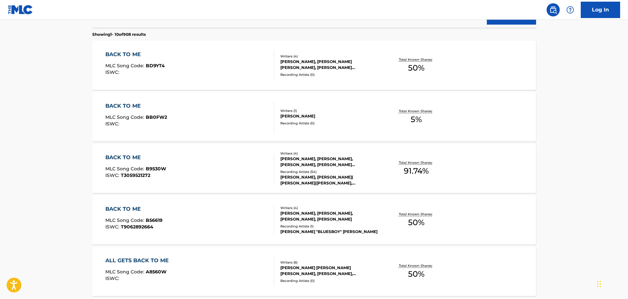
scroll to position [37, 0]
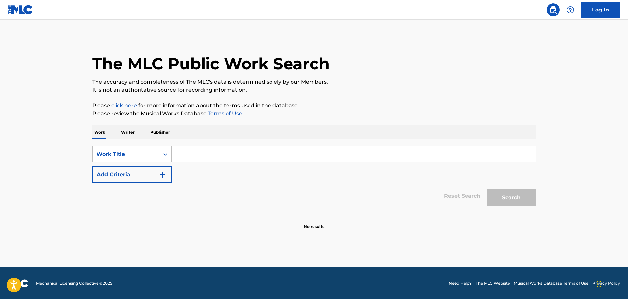
click at [179, 156] on input "Search Form" at bounding box center [354, 154] width 364 height 16
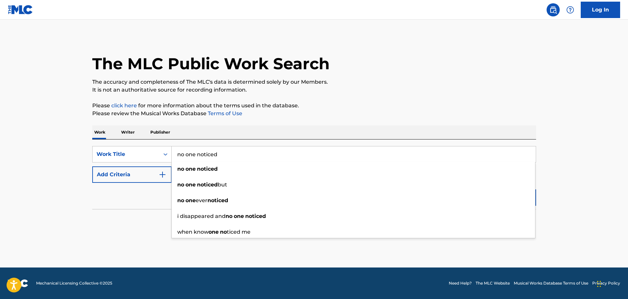
type input "no one noticed"
click at [141, 203] on div "Reset Search Search" at bounding box center [314, 196] width 444 height 26
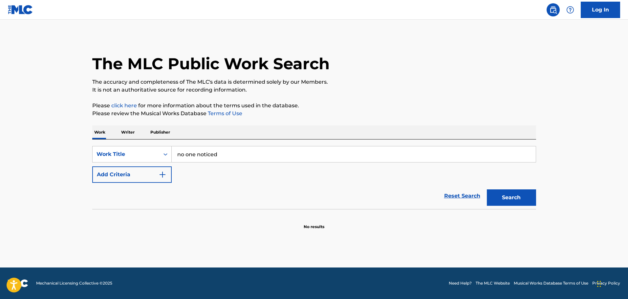
click at [164, 176] on img "Search Form" at bounding box center [163, 175] width 8 height 8
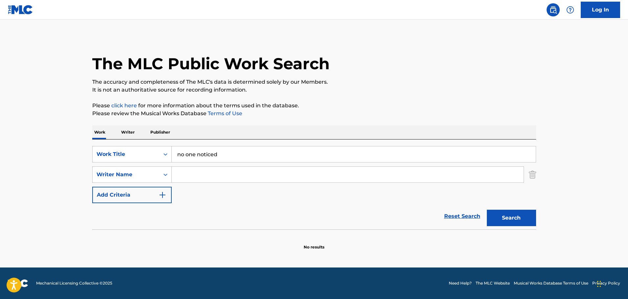
drag, startPoint x: 180, startPoint y: 175, endPoint x: 183, endPoint y: 173, distance: 4.0
click at [180, 175] on input "Search Form" at bounding box center [348, 175] width 352 height 16
type input "perlman"
click at [487, 210] on button "Search" at bounding box center [511, 218] width 49 height 16
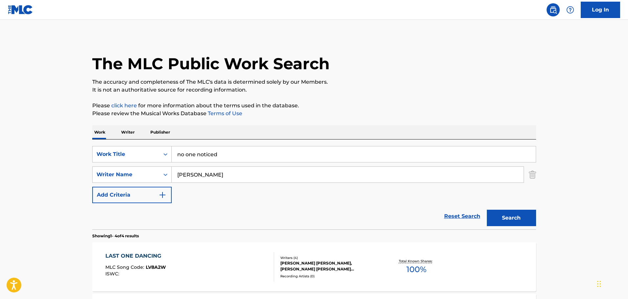
drag, startPoint x: 201, startPoint y: 174, endPoint x: 173, endPoint y: 171, distance: 27.7
click at [173, 171] on input "perlman" at bounding box center [348, 175] width 352 height 16
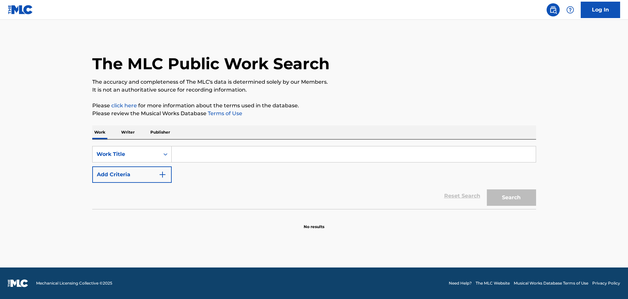
click at [235, 156] on input "Search Form" at bounding box center [354, 154] width 364 height 16
click at [195, 159] on input "Search Form" at bounding box center [354, 154] width 364 height 16
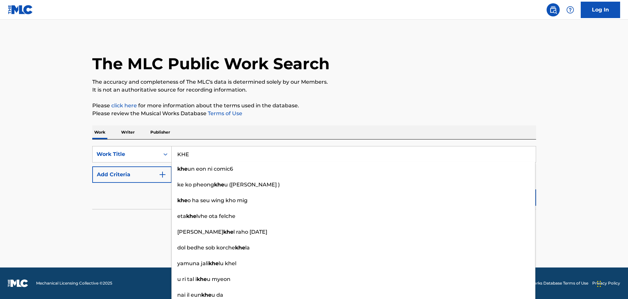
type input "KHE"
click at [167, 174] on button "Add Criteria" at bounding box center [131, 174] width 79 height 16
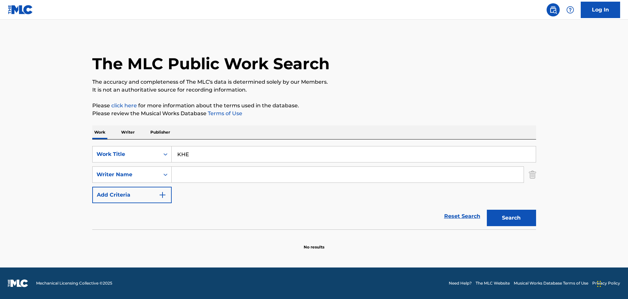
drag, startPoint x: 186, startPoint y: 172, endPoint x: 189, endPoint y: 167, distance: 6.1
click at [186, 172] on input "Search Form" at bounding box center [348, 175] width 352 height 16
type input "OCASIO"
click at [487, 210] on button "Search" at bounding box center [511, 218] width 49 height 16
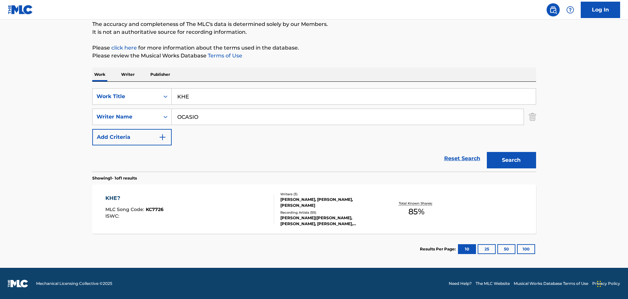
scroll to position [58, 0]
click at [299, 192] on div "Writers ( 3 )" at bounding box center [329, 193] width 99 height 5
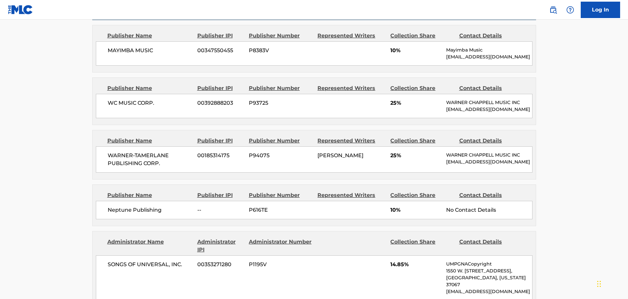
scroll to position [361, 0]
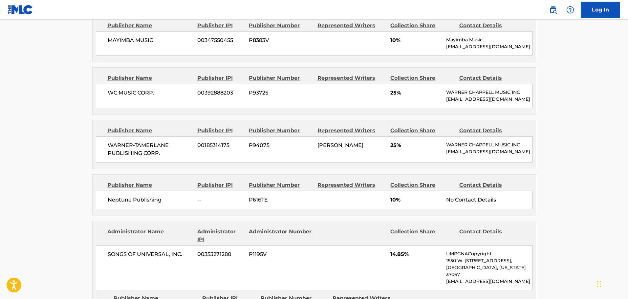
click at [81, 189] on main "< Back to public search results Copy work link KHE? Work Detail Member Work Ide…" at bounding box center [314, 157] width 628 height 996
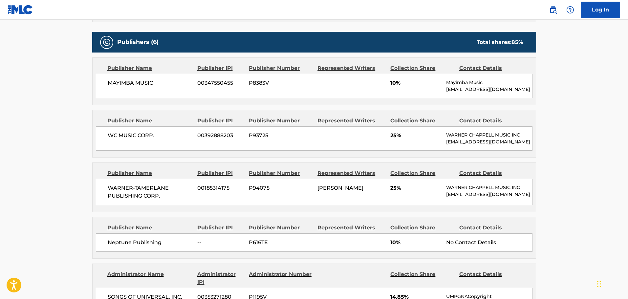
scroll to position [328, 0]
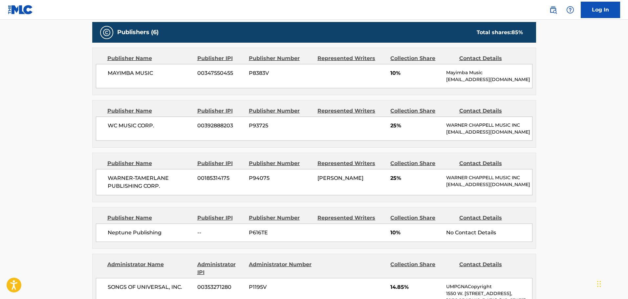
click at [59, 165] on main "< Back to public search results Copy work link KHE? Work Detail Member Work Ide…" at bounding box center [314, 189] width 628 height 996
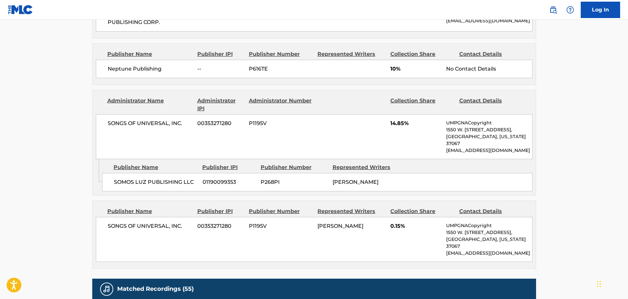
scroll to position [493, 0]
drag, startPoint x: 38, startPoint y: 173, endPoint x: 53, endPoint y: 170, distance: 14.8
click at [38, 173] on main "< Back to public search results Copy work link KHE? Work Detail Member Work Ide…" at bounding box center [314, 25] width 628 height 996
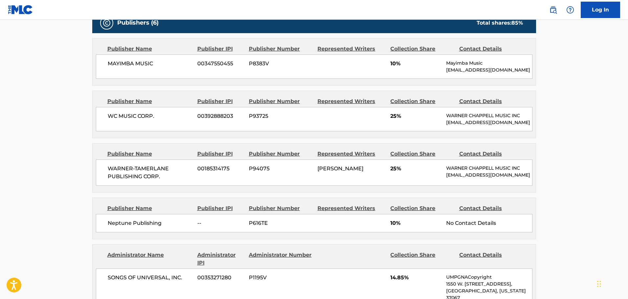
scroll to position [328, 0]
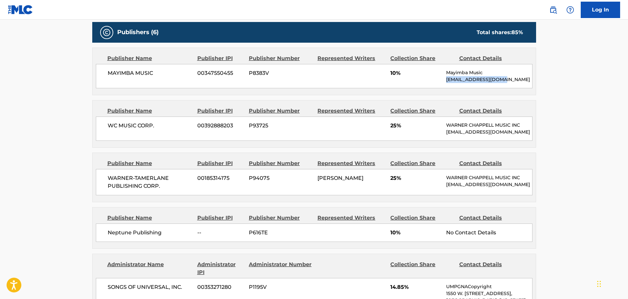
drag, startPoint x: 505, startPoint y: 79, endPoint x: 448, endPoint y: 82, distance: 57.5
click at [447, 82] on p "[EMAIL_ADDRESS][DOMAIN_NAME]" at bounding box center [489, 79] width 86 height 7
copy p "[EMAIL_ADDRESS][DOMAIN_NAME]"
